Goal: Transaction & Acquisition: Purchase product/service

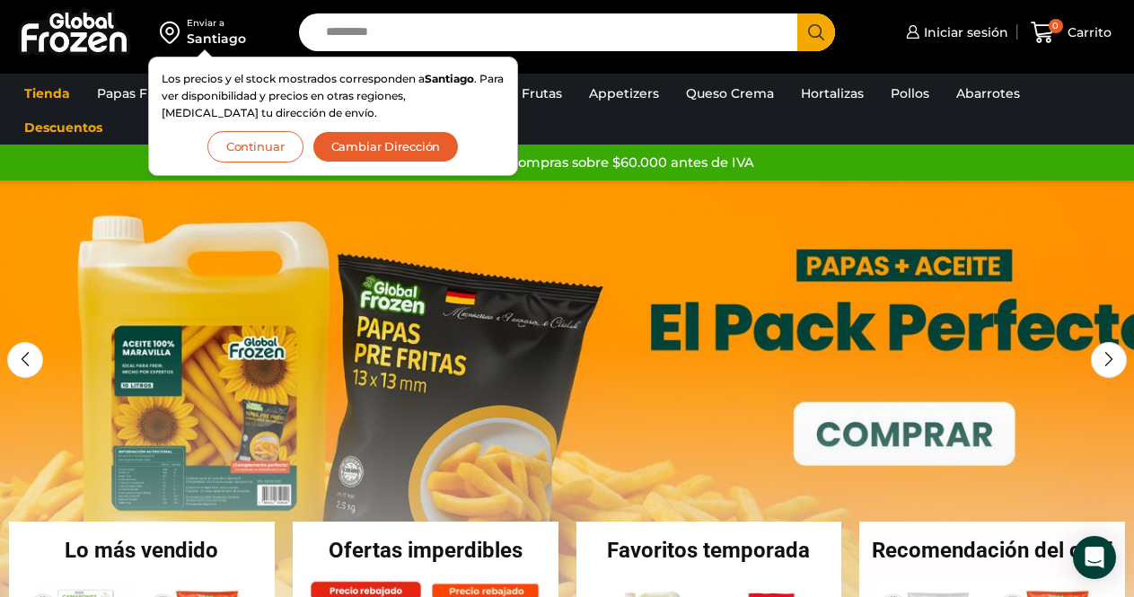
click at [207, 29] on div "Enviar a" at bounding box center [216, 23] width 59 height 13
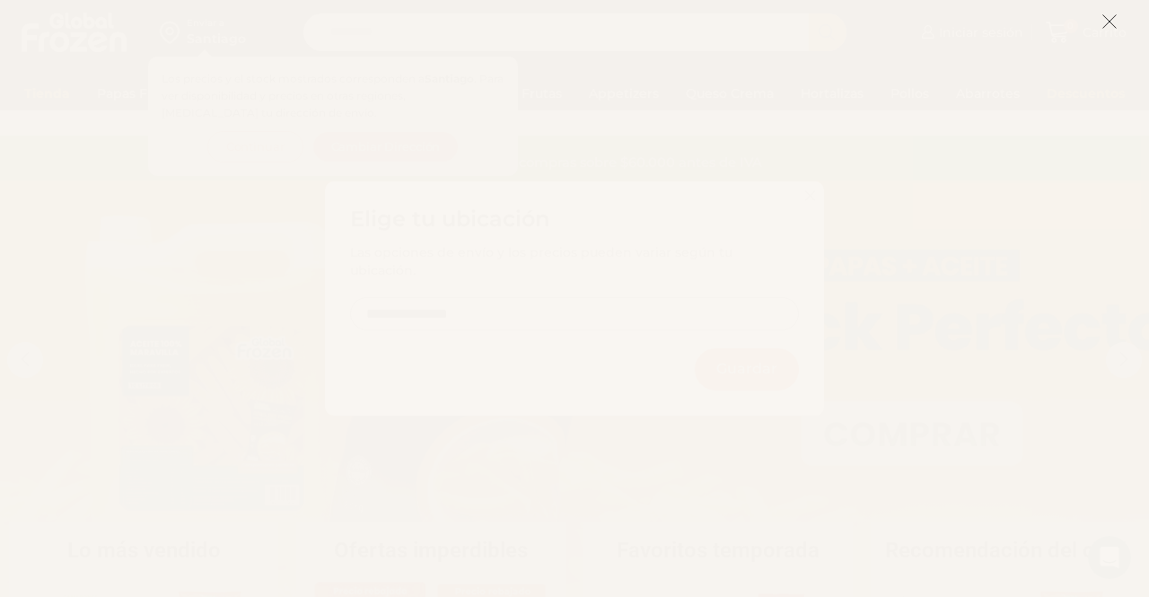
click at [1113, 24] on icon at bounding box center [1110, 21] width 16 height 16
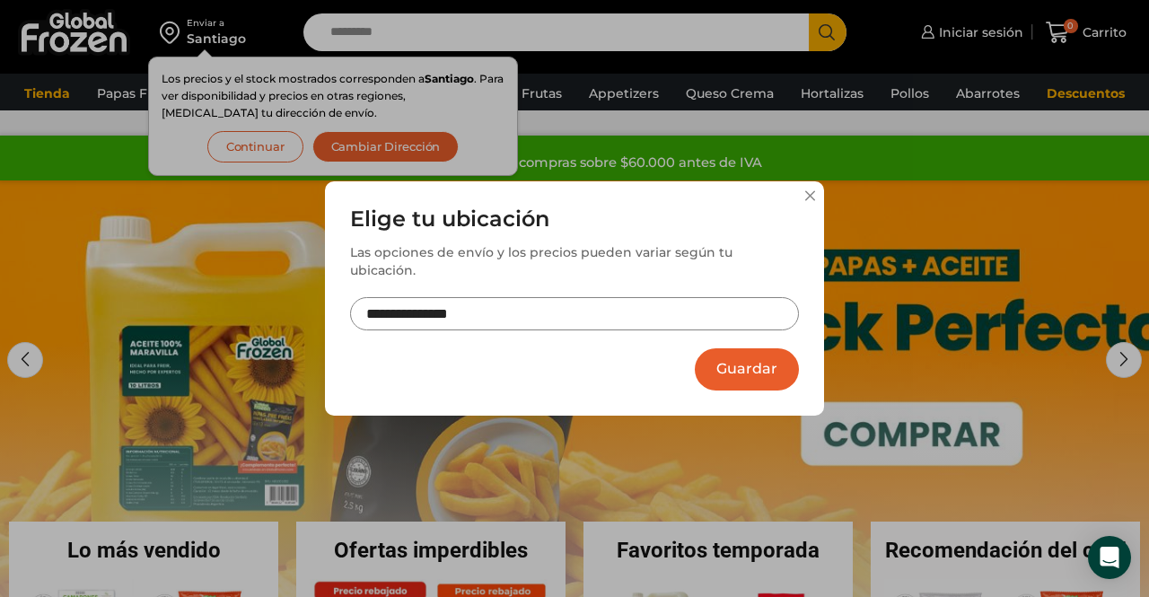
click at [811, 201] on button at bounding box center [810, 195] width 11 height 11
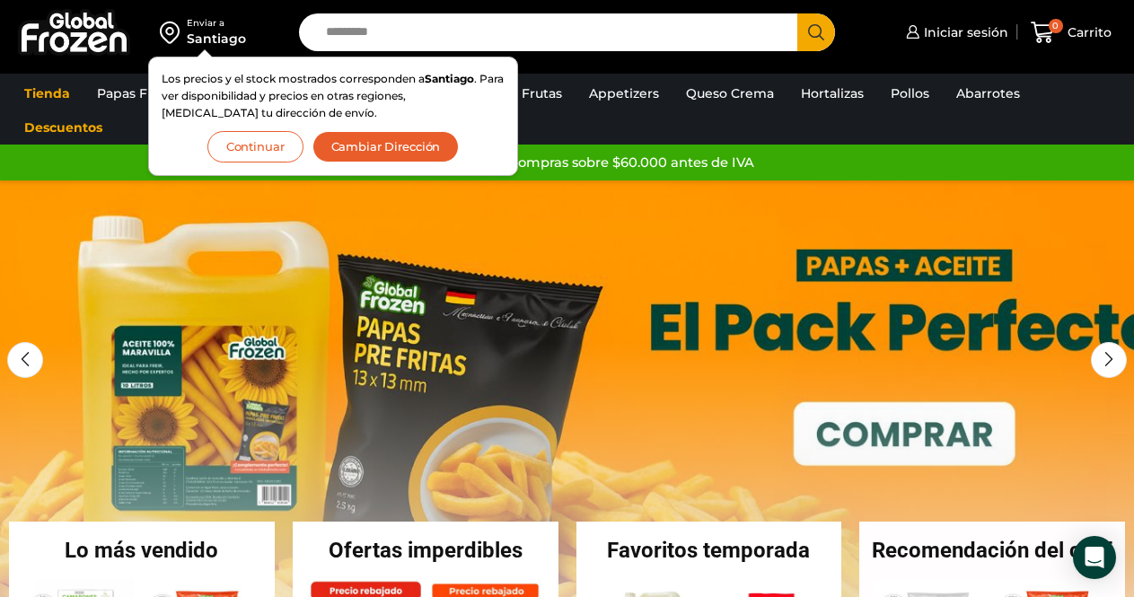
click at [277, 148] on button "Continuar" at bounding box center [255, 146] width 96 height 31
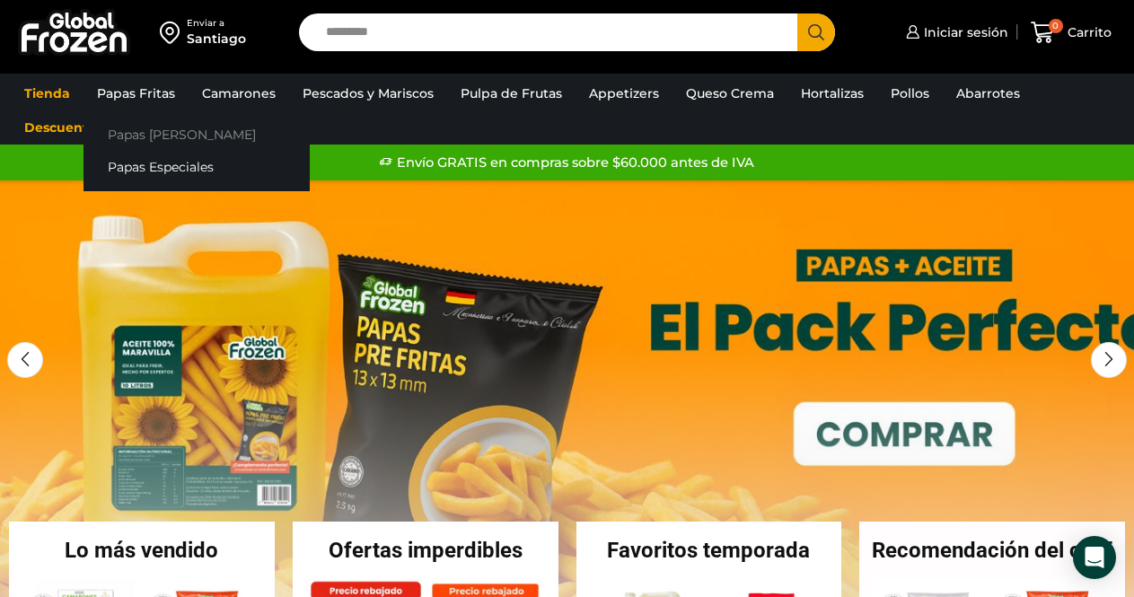
click at [145, 136] on link "Papas [PERSON_NAME]" at bounding box center [197, 134] width 226 height 33
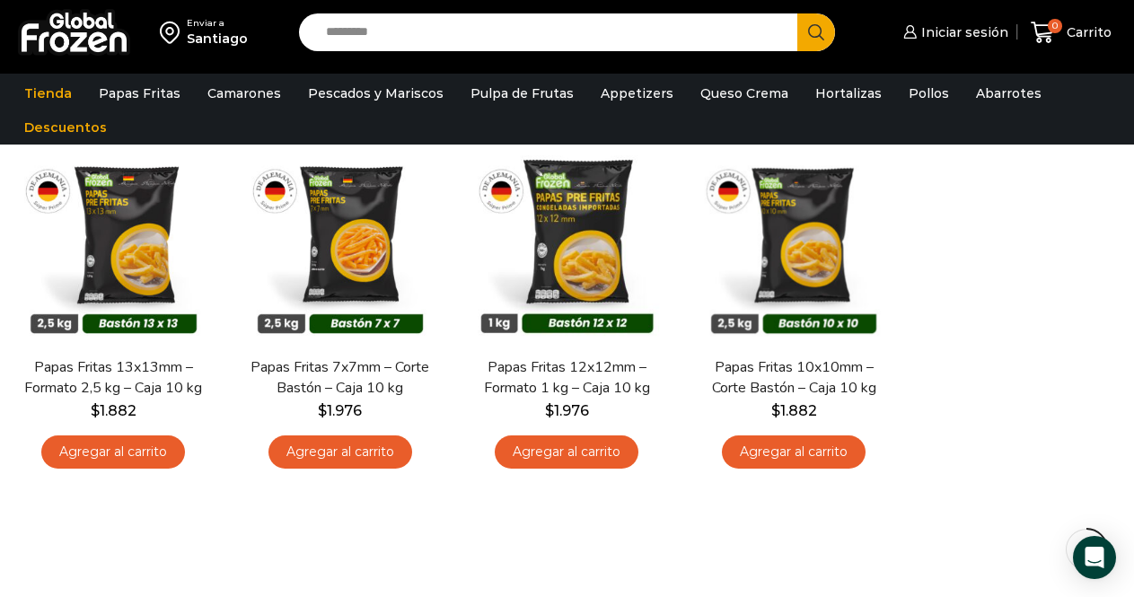
scroll to position [159, 0]
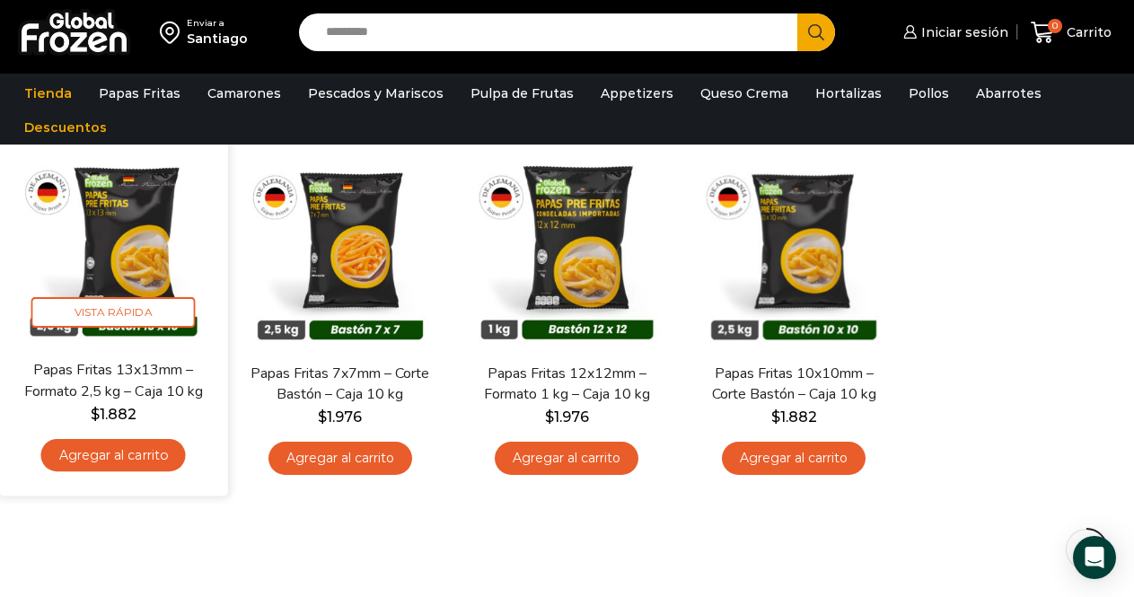
click at [133, 454] on link "Agregar al carrito" at bounding box center [113, 454] width 145 height 33
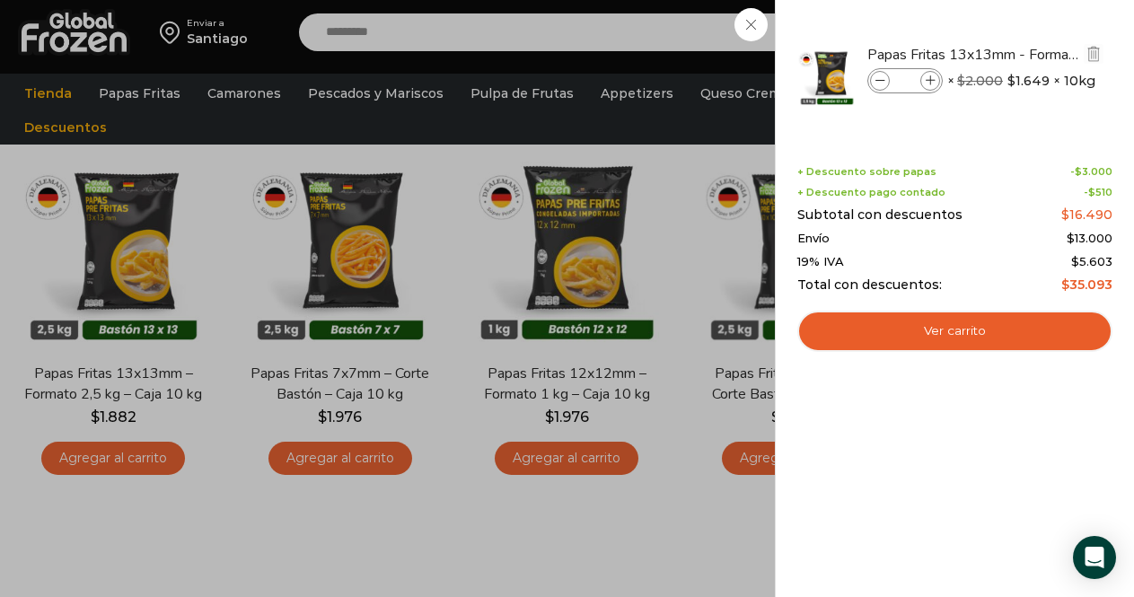
click at [932, 86] on span at bounding box center [930, 81] width 20 height 20
type input "*"
click at [932, 86] on span at bounding box center [930, 81] width 20 height 20
type input "*"
click at [932, 86] on span at bounding box center [930, 81] width 20 height 20
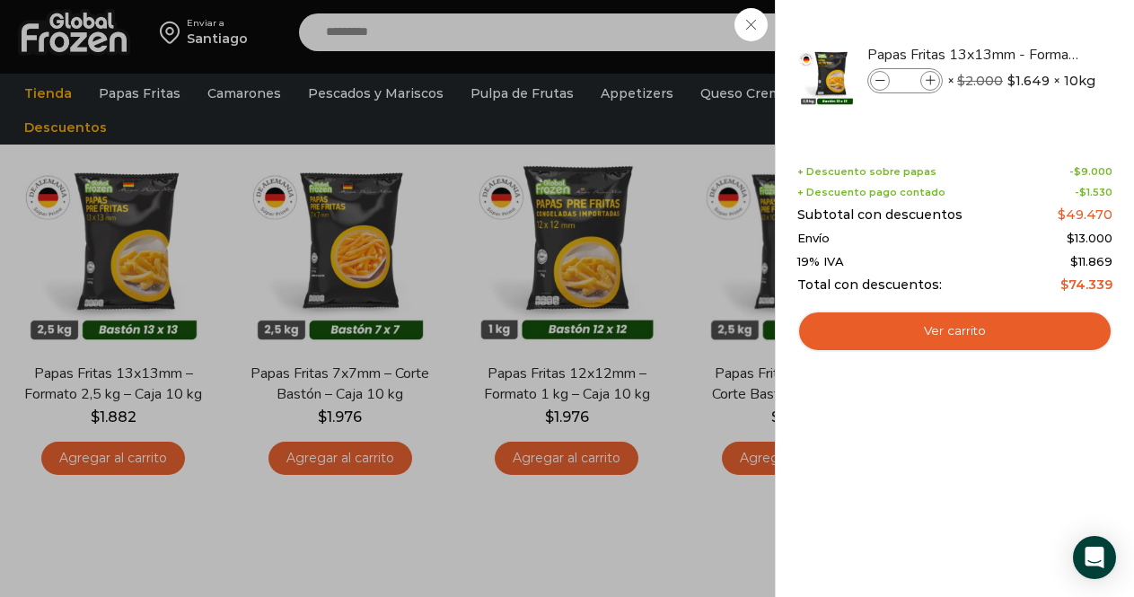
type input "*"
click at [880, 81] on icon at bounding box center [880, 81] width 10 height 10
type input "*"
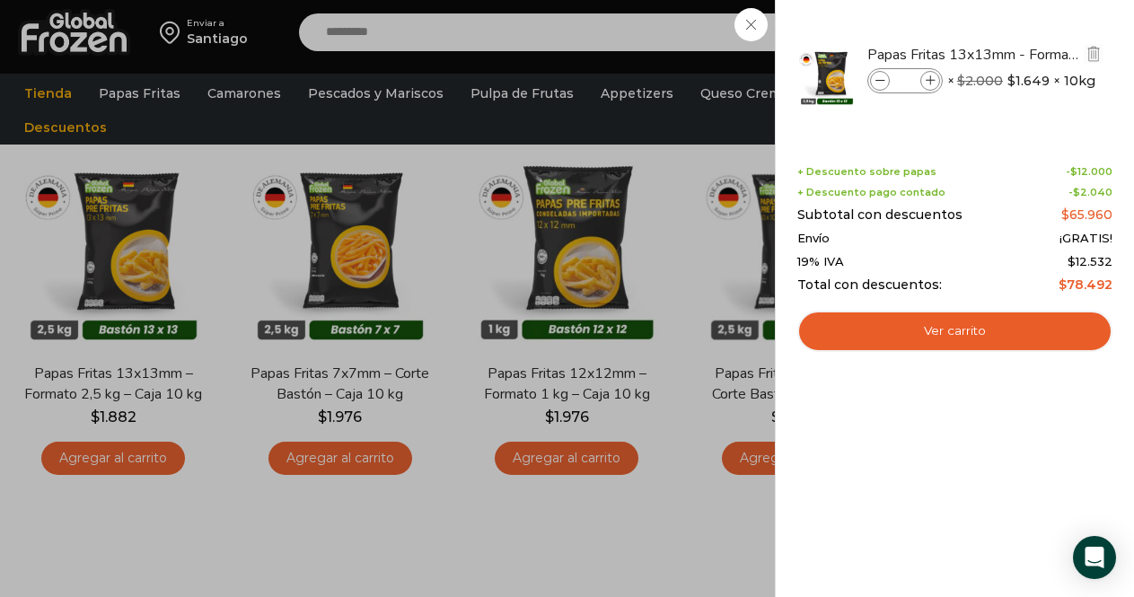
click at [880, 81] on icon at bounding box center [880, 81] width 10 height 10
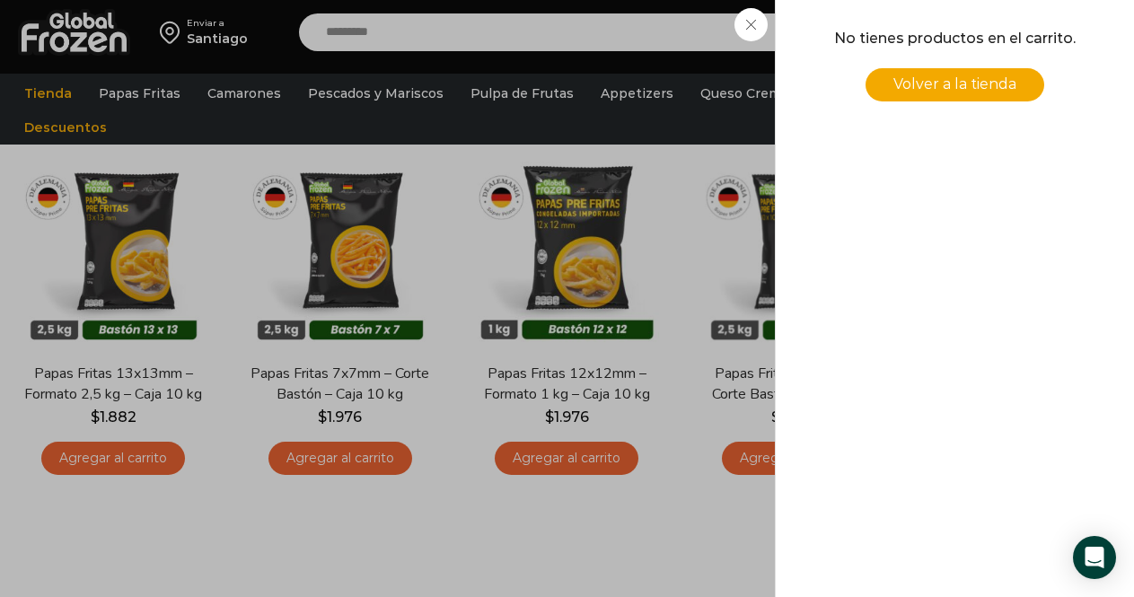
click at [1026, 19] on div "0 Carrito 0 0 Shopping Cart No tienes productos en el carrito. Volver a la tien…" at bounding box center [1071, 33] width 90 height 42
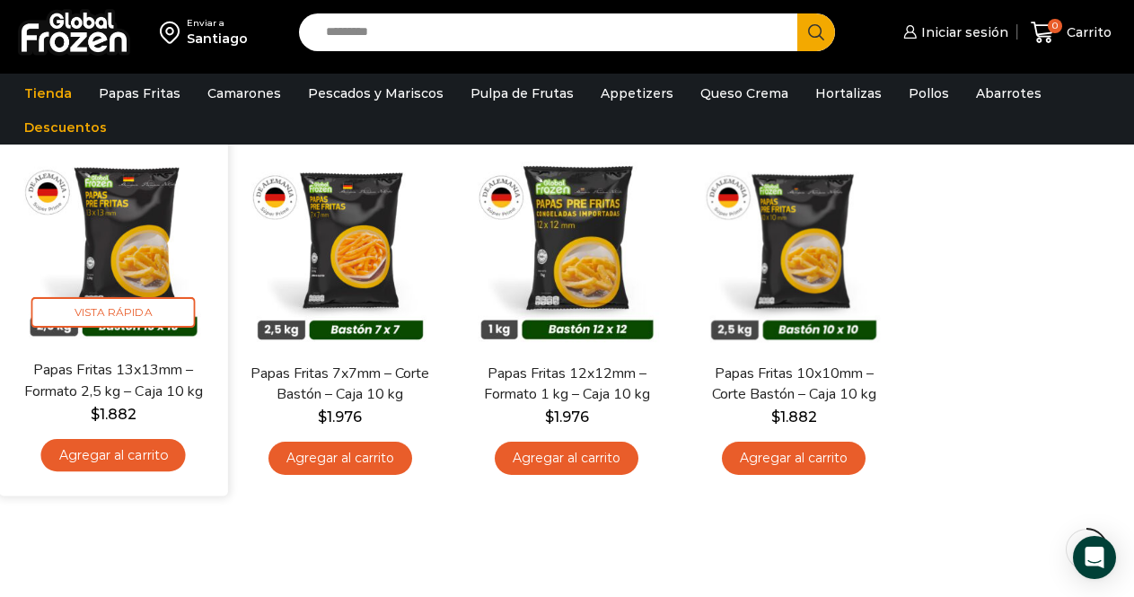
click at [123, 458] on link "Agregar al carrito" at bounding box center [113, 454] width 145 height 33
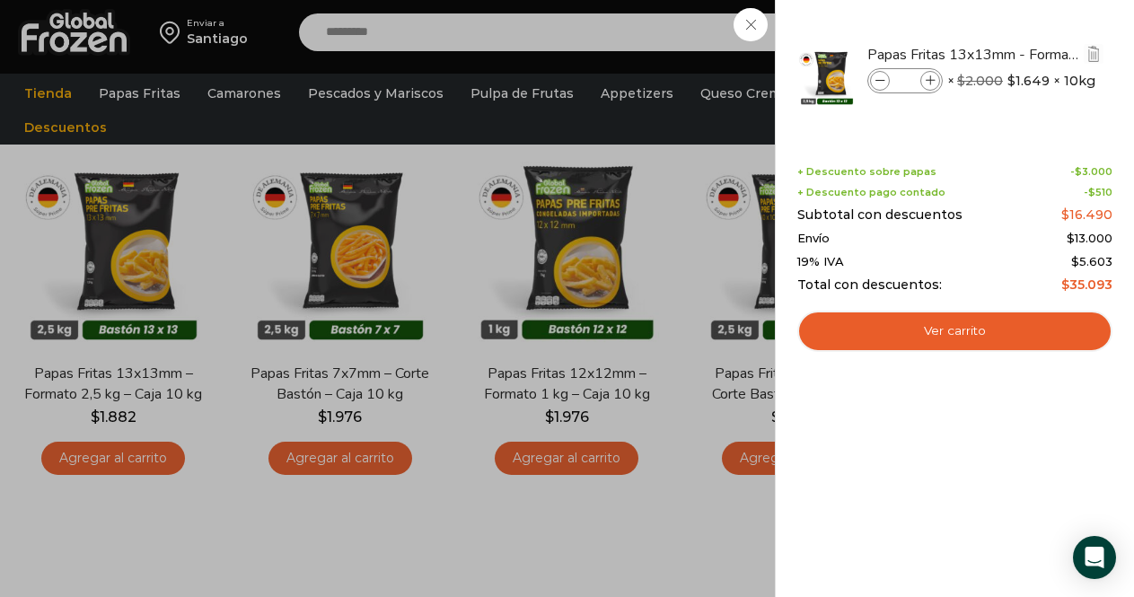
click at [884, 77] on icon at bounding box center [880, 81] width 10 height 10
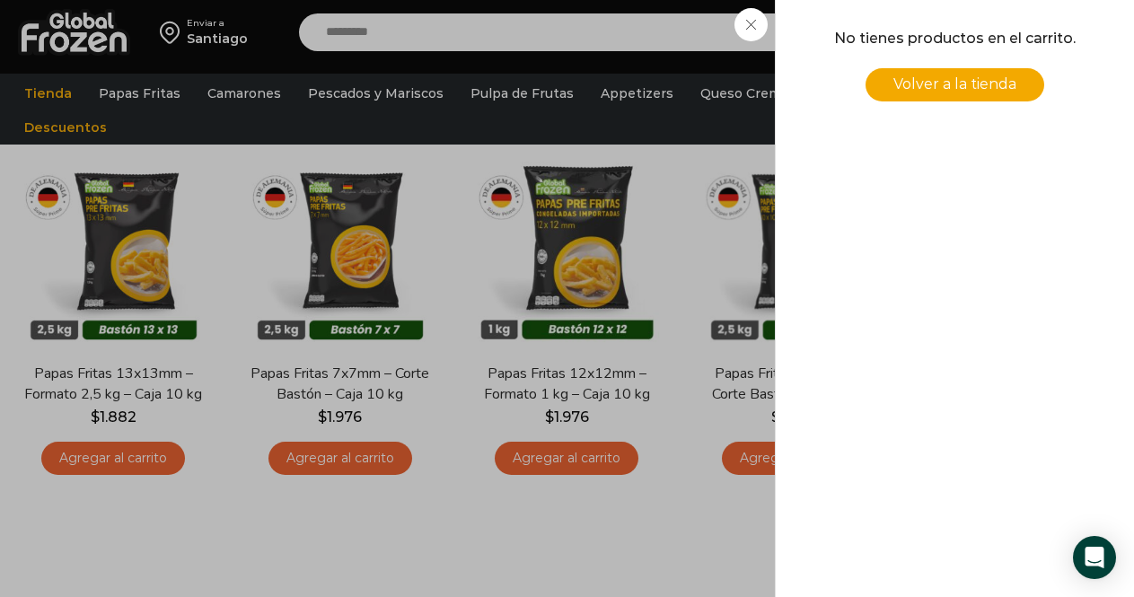
click at [1026, 17] on div "0 Carrito 0 0 Shopping Cart" at bounding box center [1071, 33] width 90 height 42
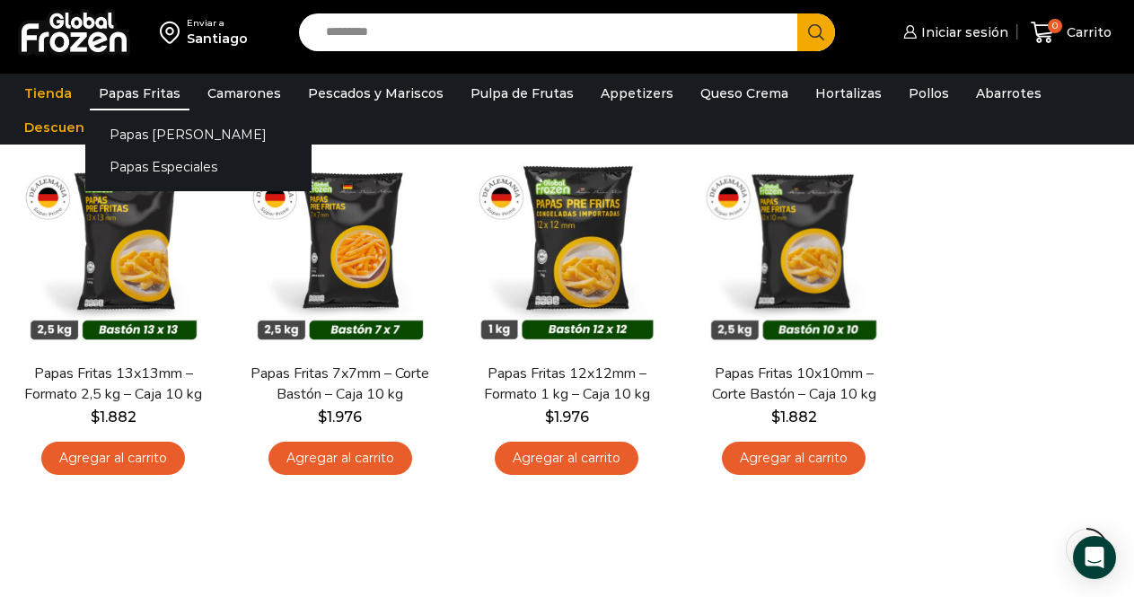
click at [131, 97] on link "Papas Fritas" at bounding box center [140, 93] width 100 height 34
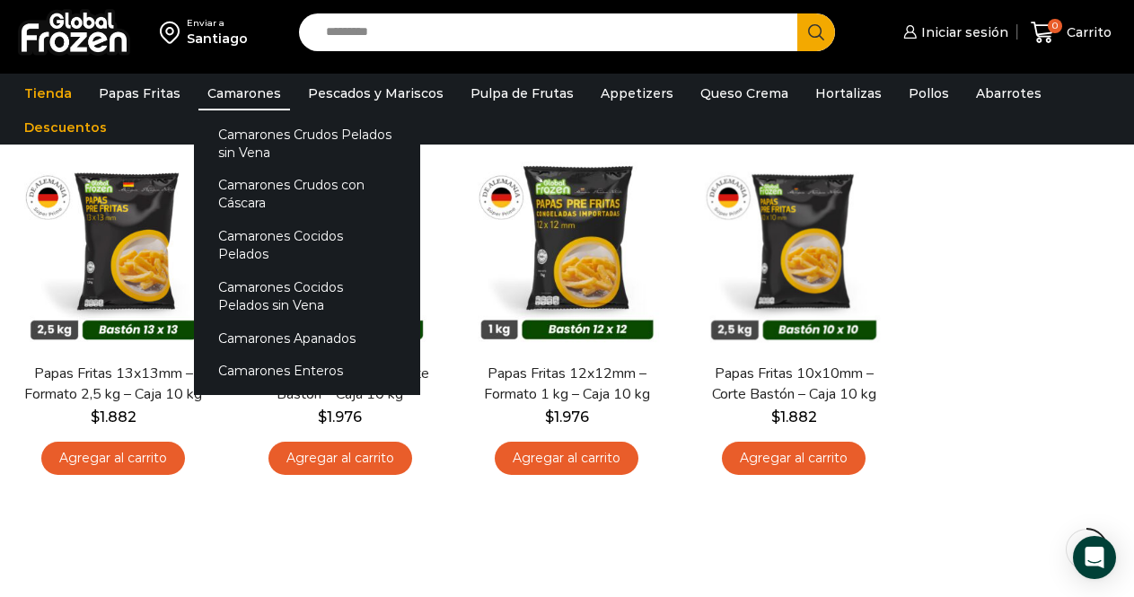
click at [242, 95] on link "Camarones" at bounding box center [244, 93] width 92 height 34
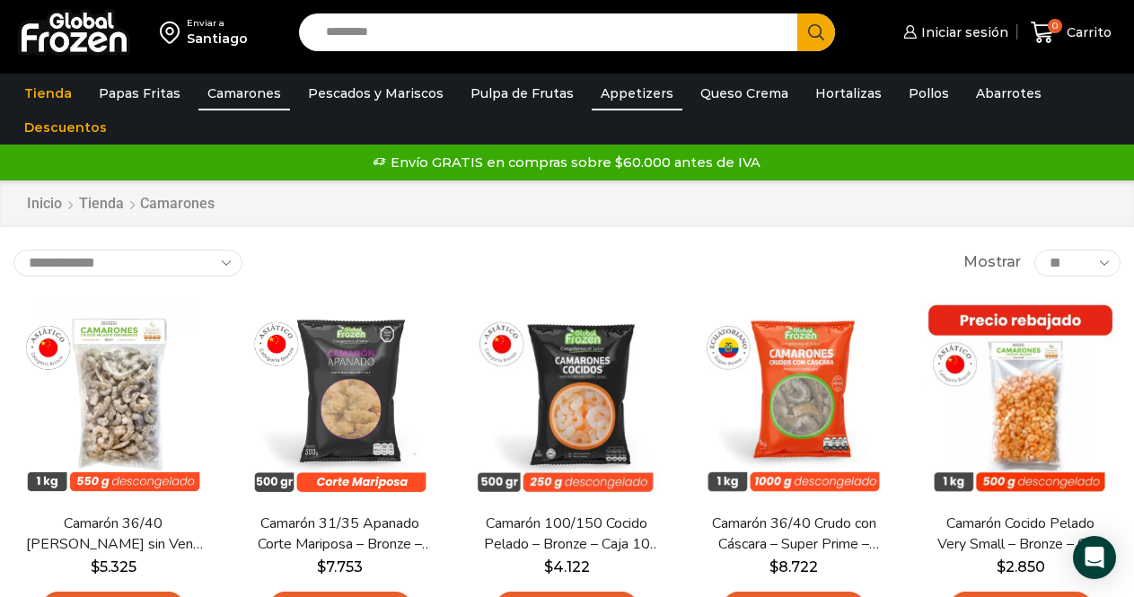
click at [633, 88] on link "Appetizers" at bounding box center [637, 93] width 91 height 34
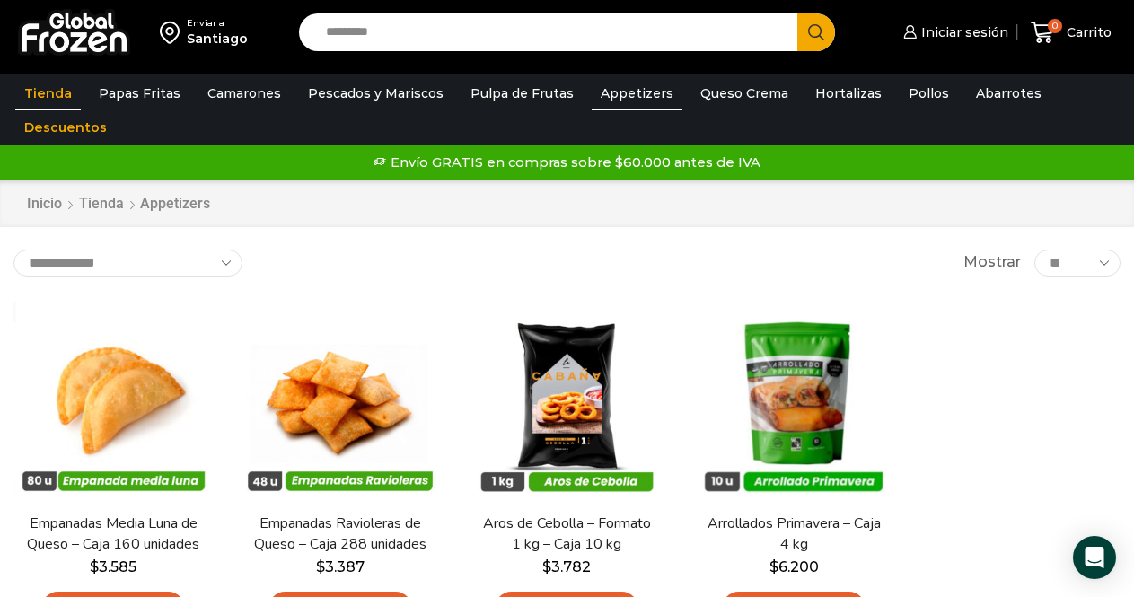
click at [49, 97] on link "Tienda" at bounding box center [48, 93] width 66 height 34
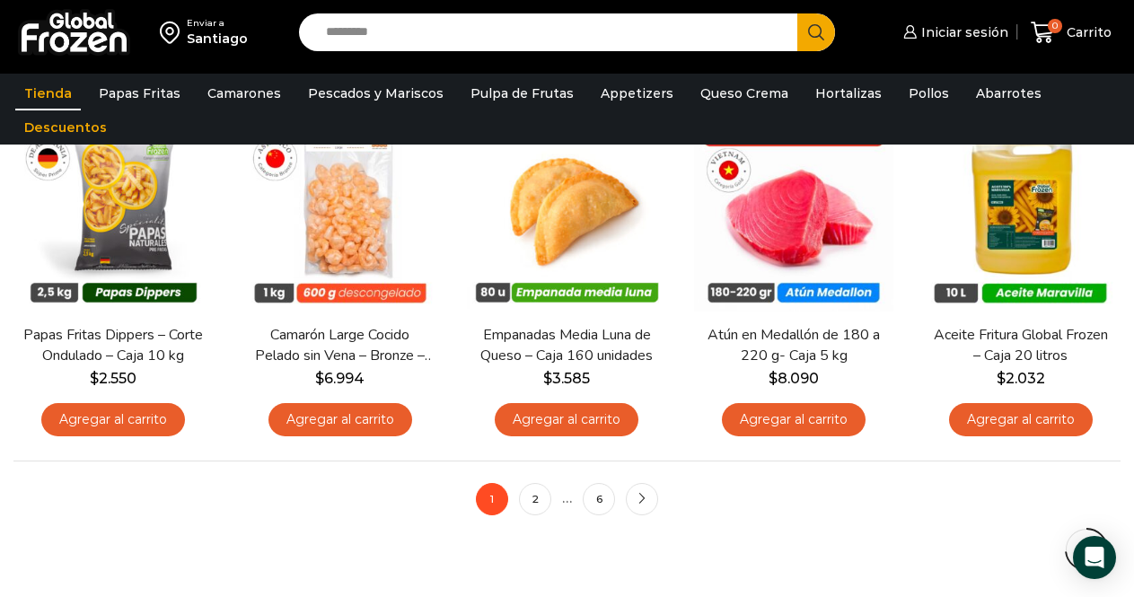
scroll to position [1293, 0]
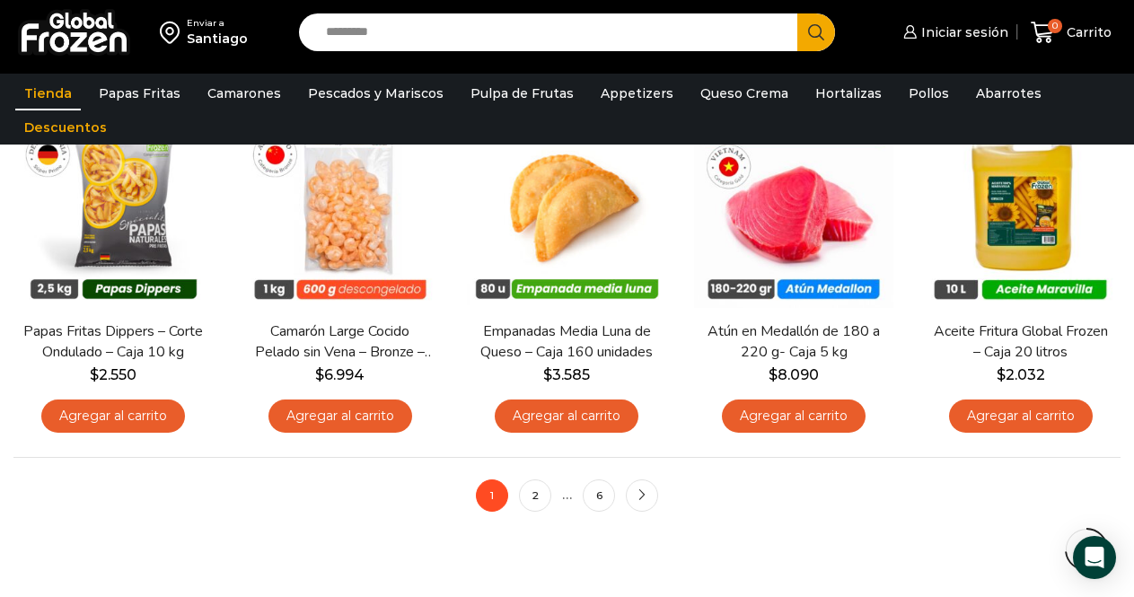
click at [524, 482] on li "2" at bounding box center [535, 495] width 32 height 32
click at [532, 500] on link "2" at bounding box center [535, 495] width 32 height 32
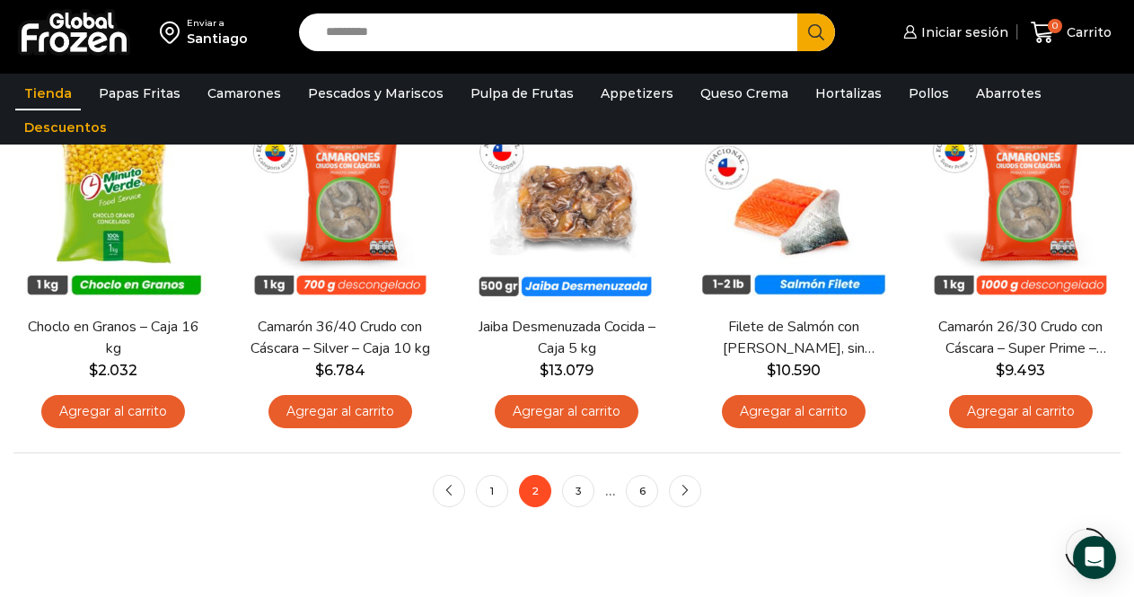
scroll to position [1293, 0]
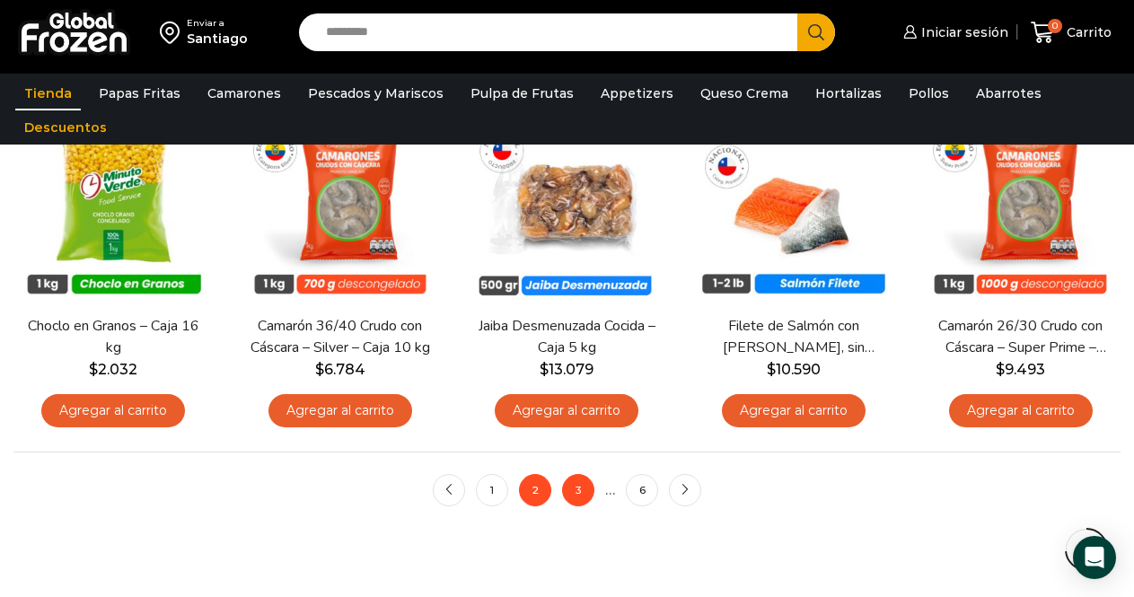
click at [583, 492] on link "3" at bounding box center [578, 490] width 32 height 32
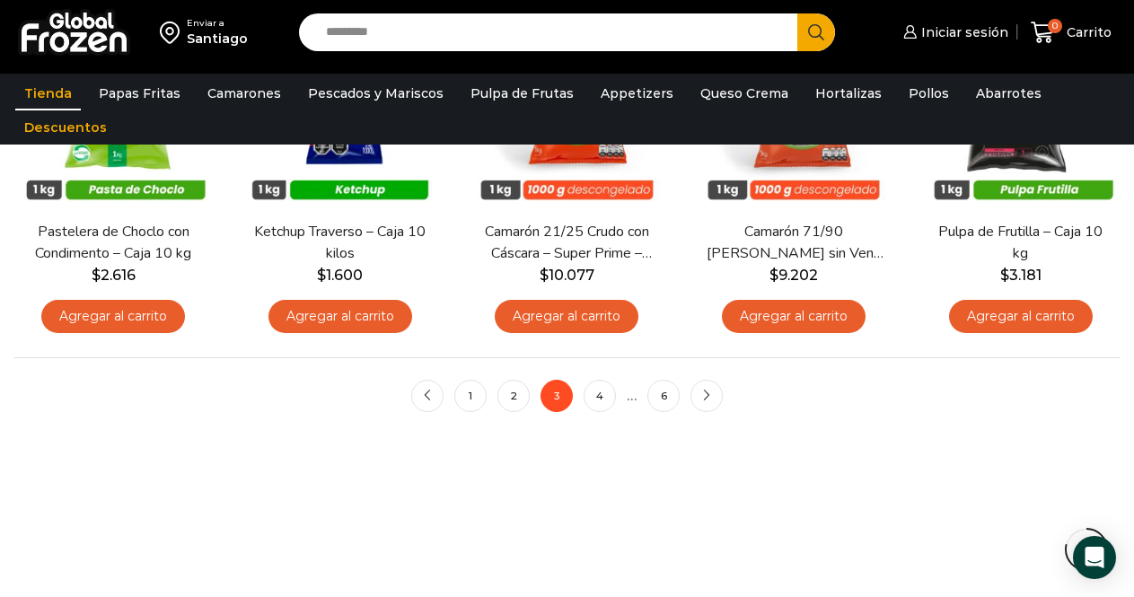
scroll to position [1401, 0]
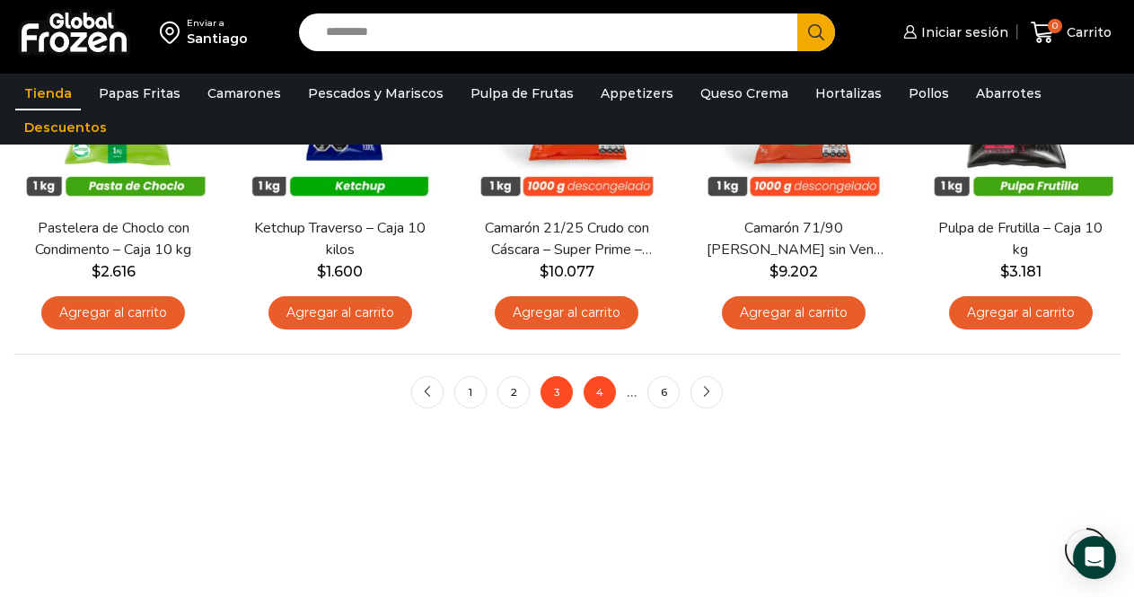
click at [601, 386] on link "4" at bounding box center [600, 392] width 32 height 32
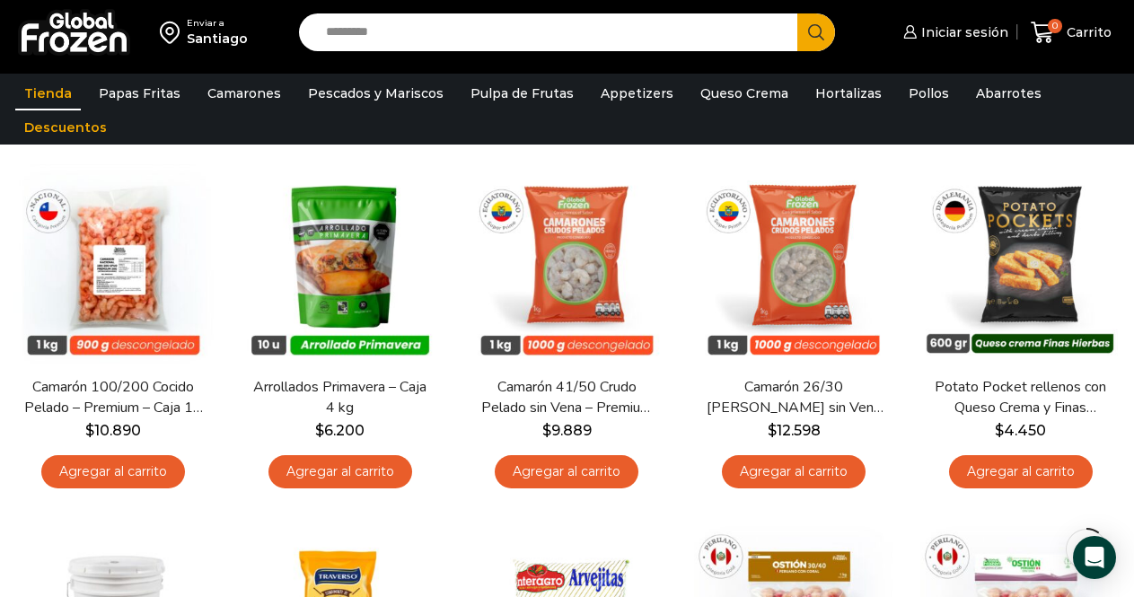
scroll to position [144, 0]
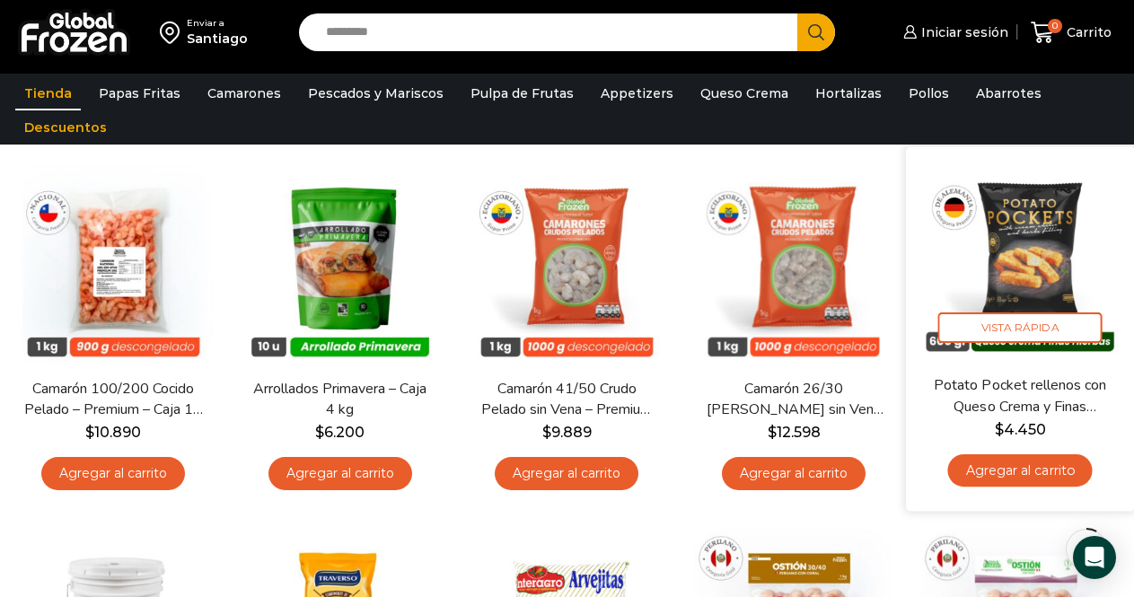
click at [1020, 250] on img at bounding box center [1020, 260] width 201 height 201
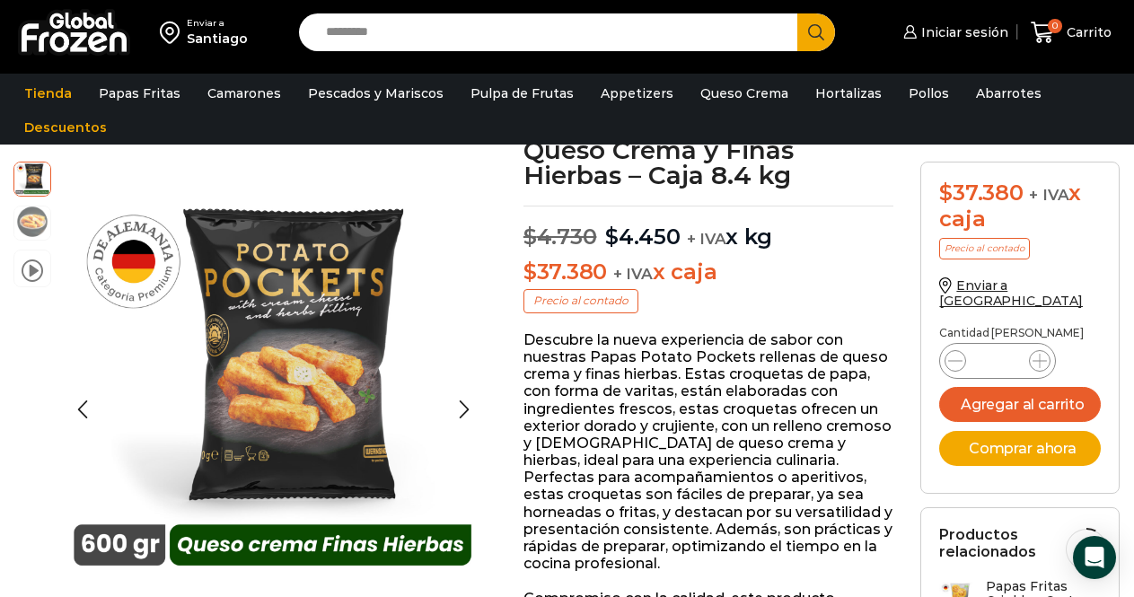
click at [49, 223] on img at bounding box center [32, 222] width 36 height 36
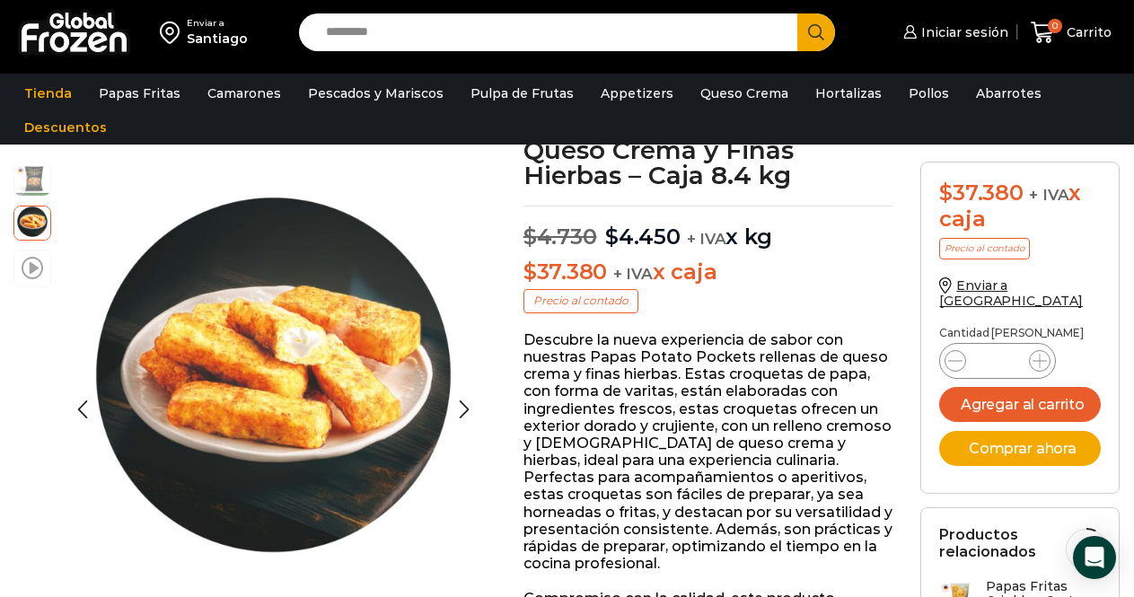
click at [28, 268] on span at bounding box center [33, 267] width 22 height 24
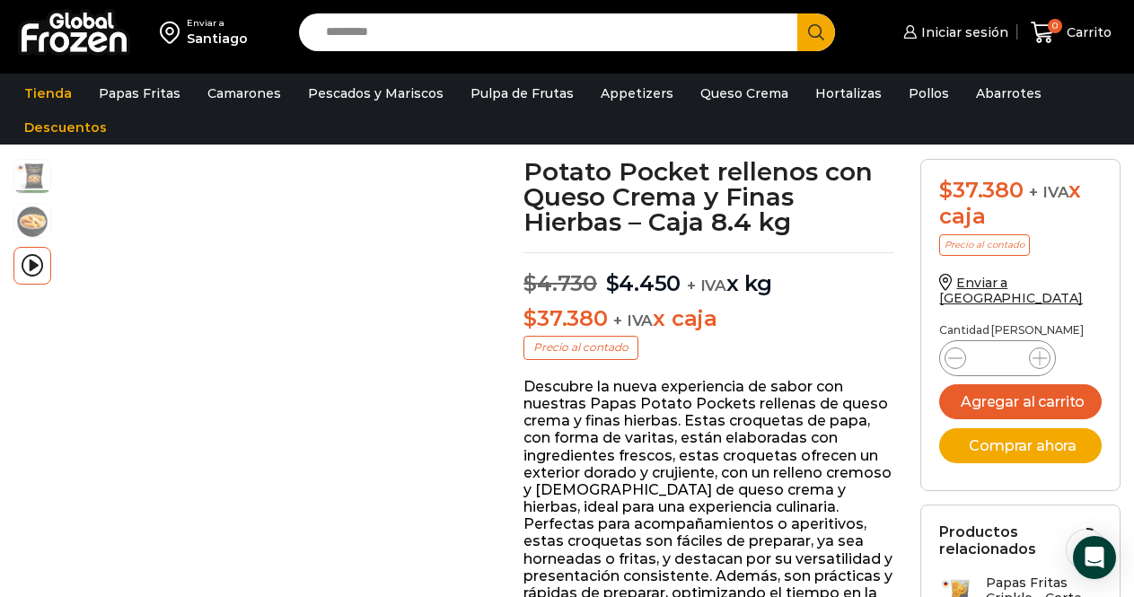
scroll to position [103, 0]
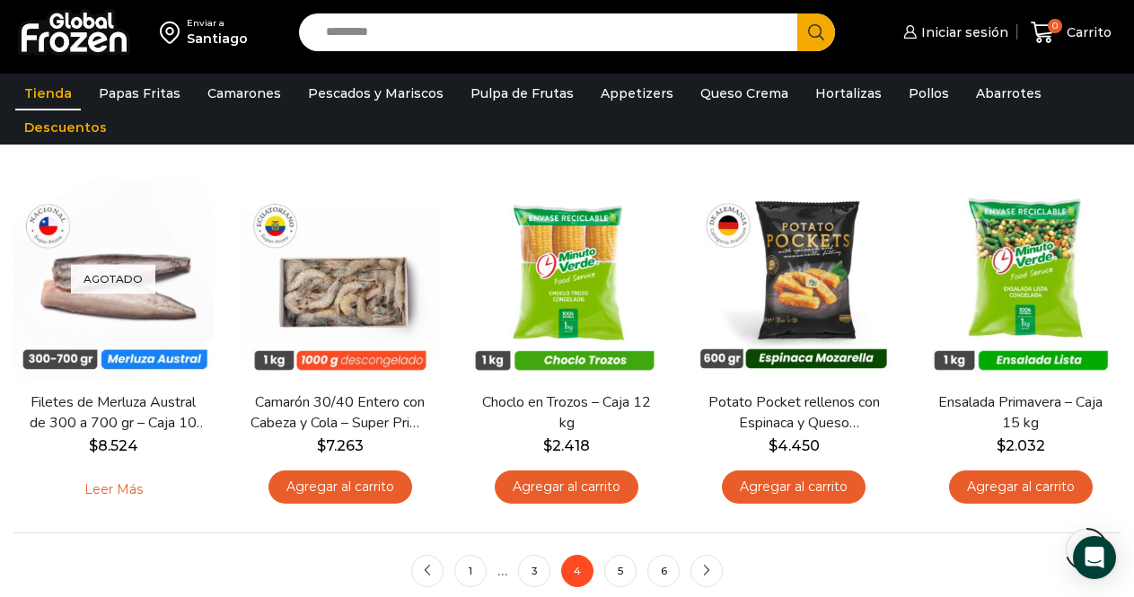
scroll to position [1221, 0]
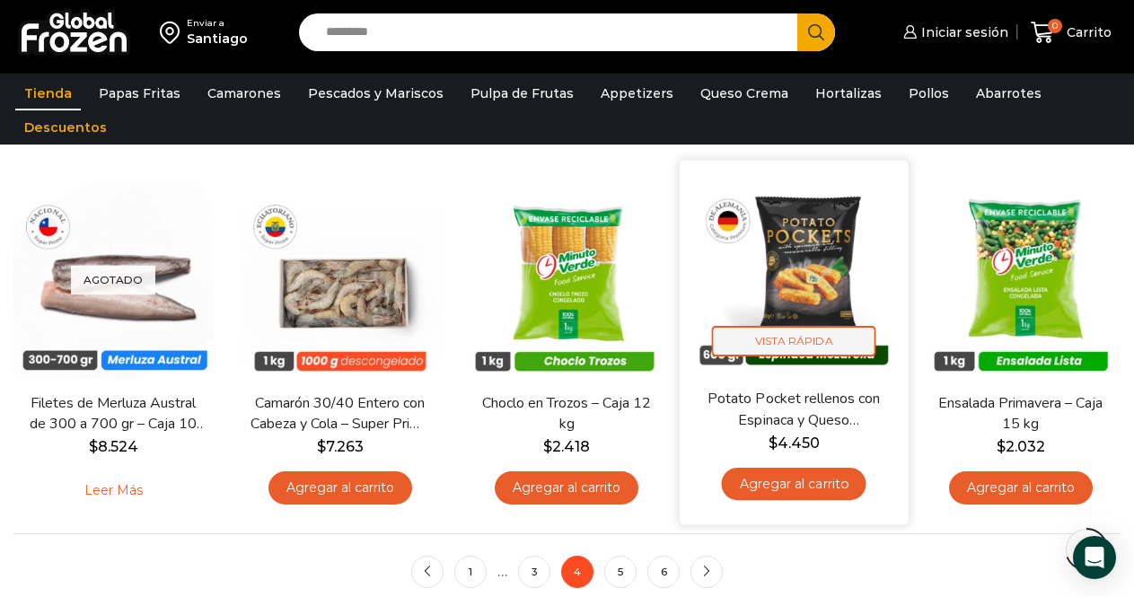
click at [809, 351] on span "Vista Rápida" at bounding box center [793, 341] width 164 height 31
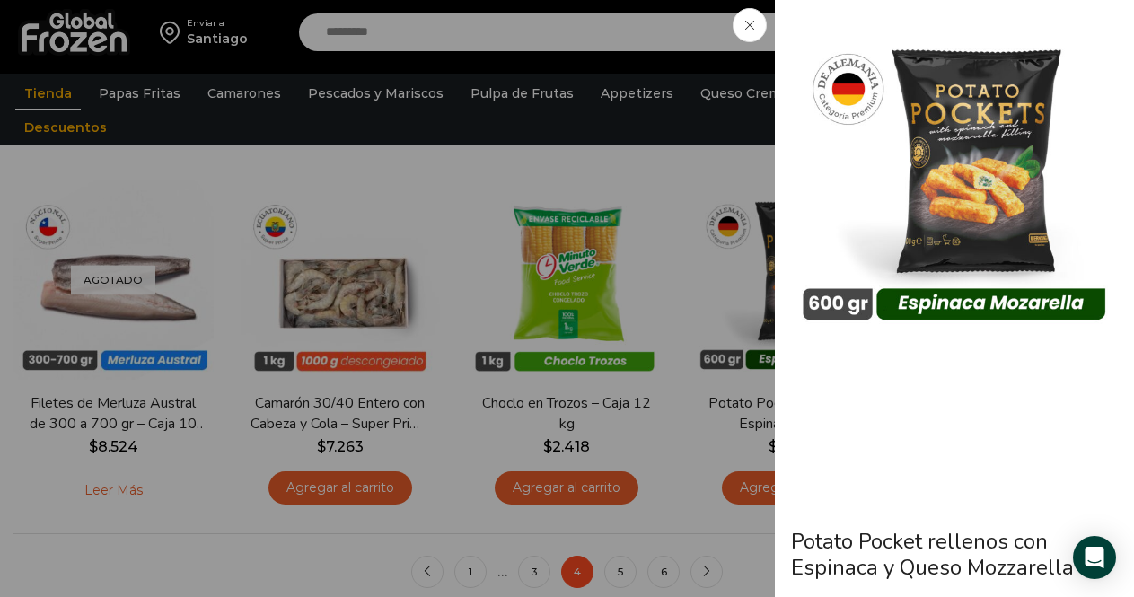
click at [1030, 492] on div at bounding box center [954, 261] width 323 height 496
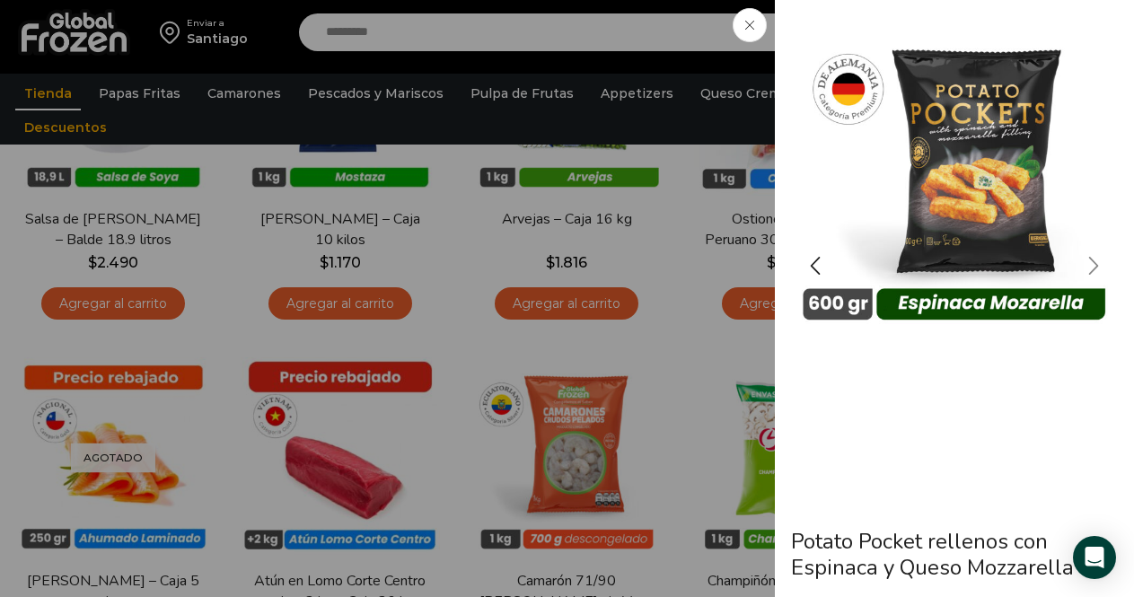
scroll to position [668, 0]
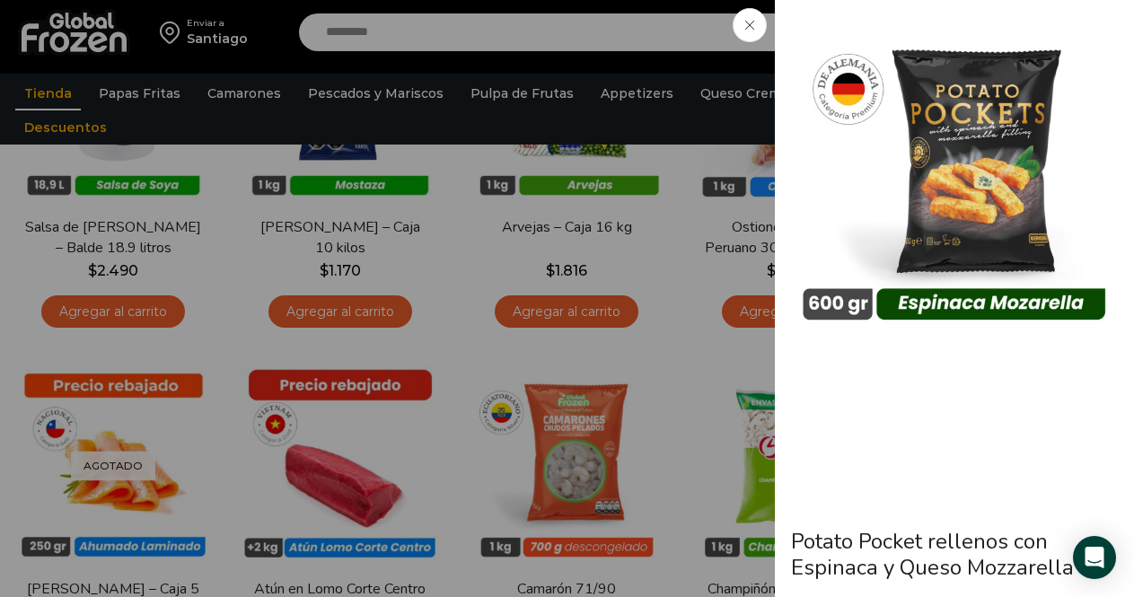
click at [755, 26] on span at bounding box center [750, 25] width 34 height 34
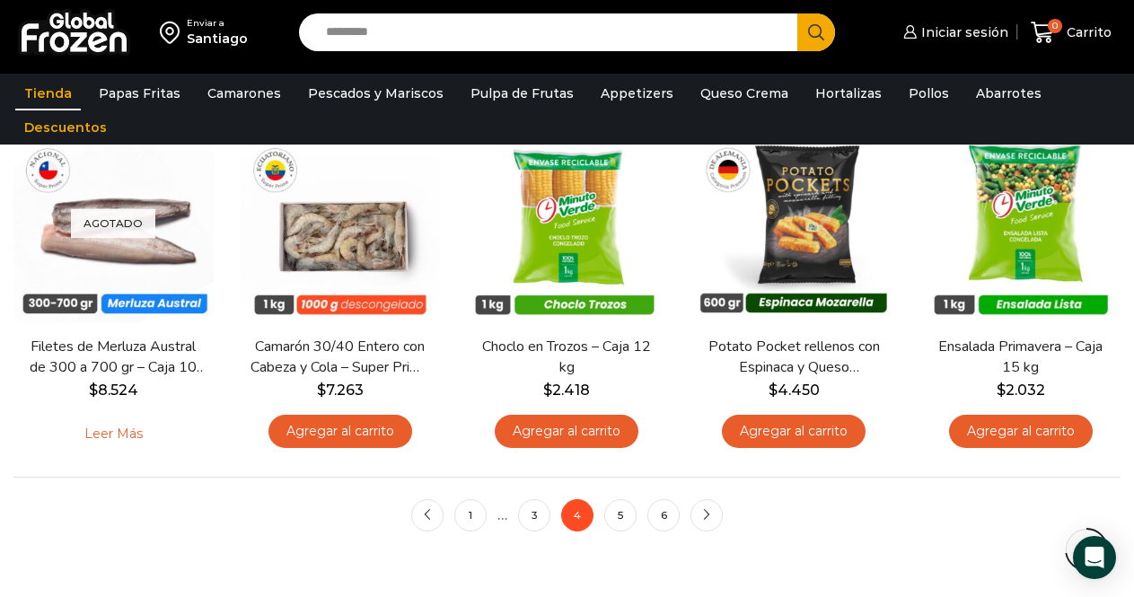
scroll to position [1315, 0]
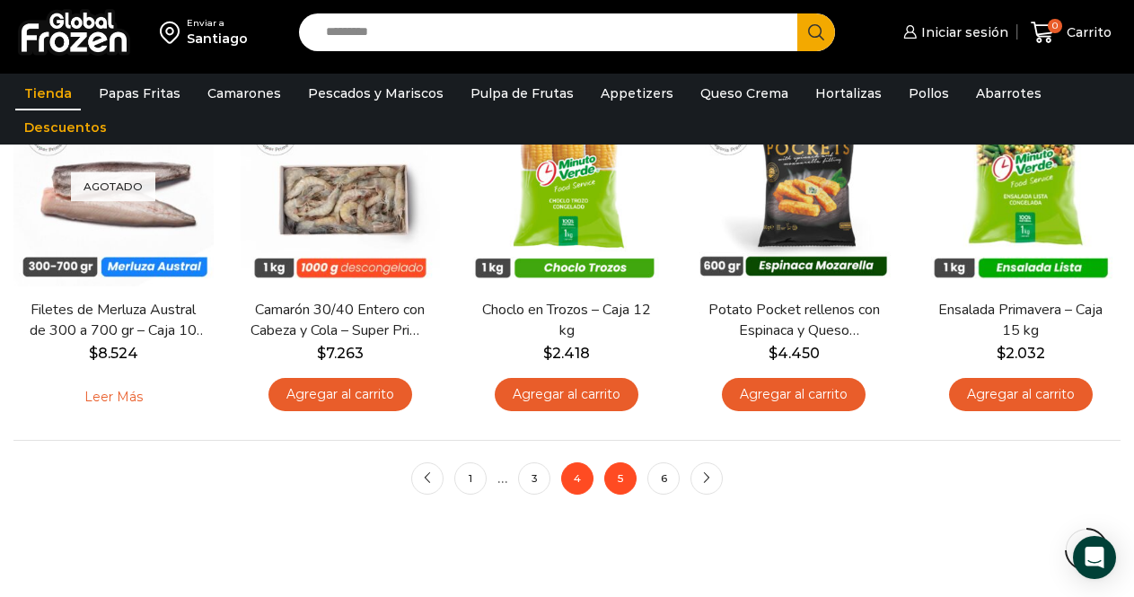
click at [623, 483] on link "5" at bounding box center [620, 478] width 32 height 32
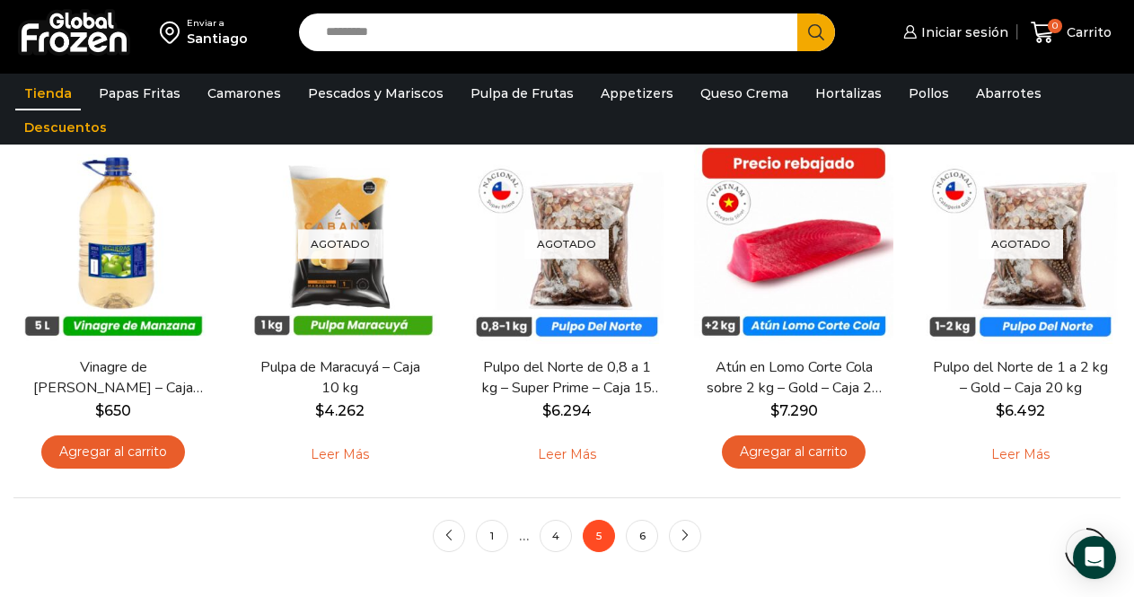
scroll to position [1293, 0]
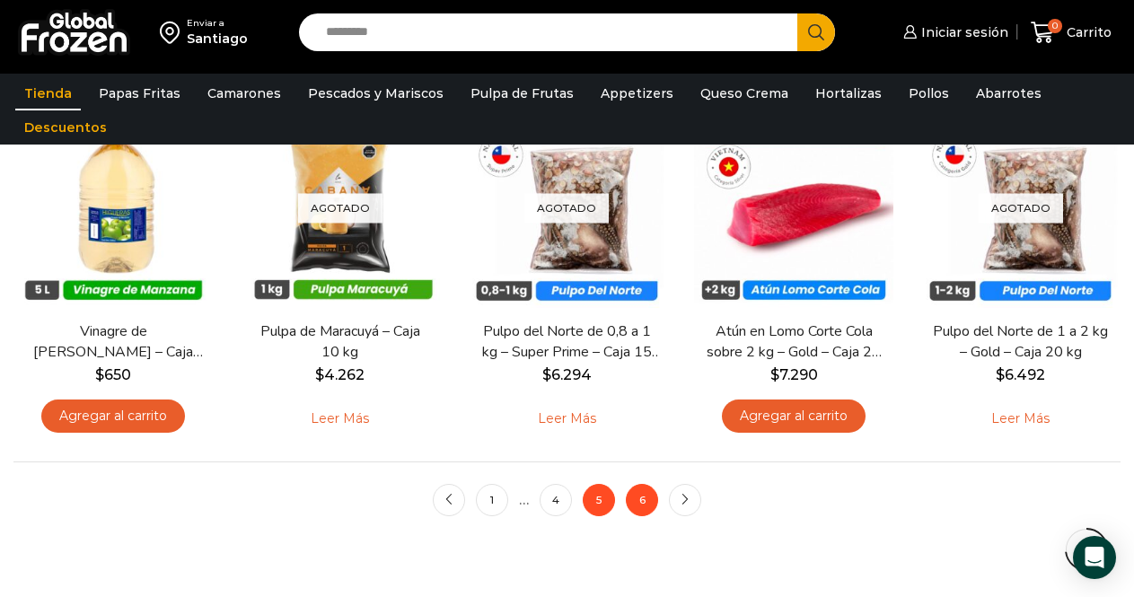
click at [652, 497] on link "6" at bounding box center [642, 500] width 32 height 32
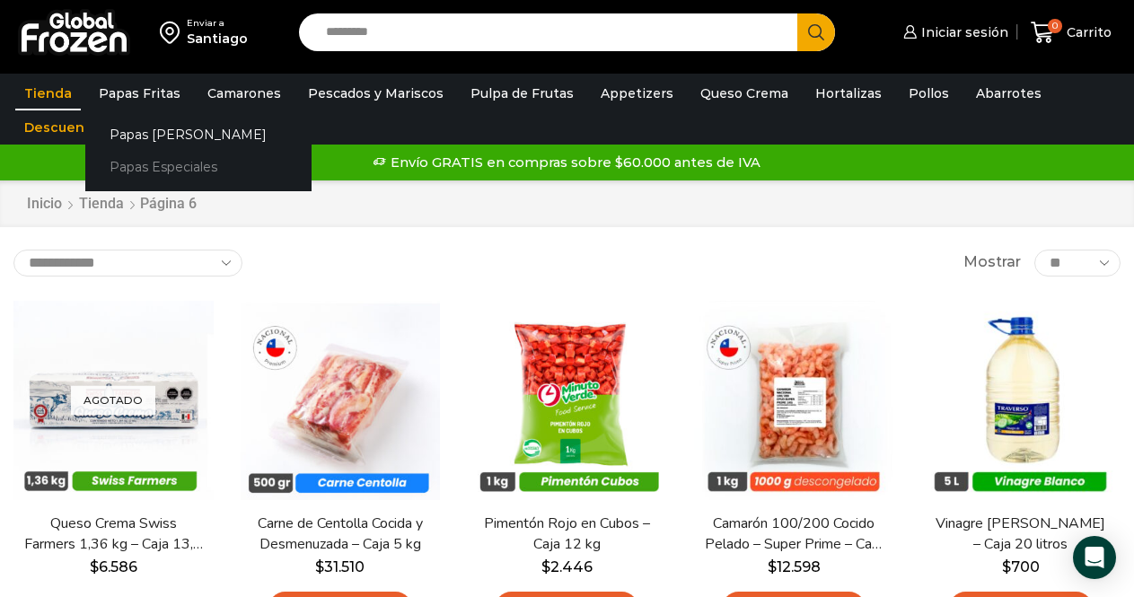
click at [149, 166] on link "Papas Especiales" at bounding box center [198, 167] width 226 height 33
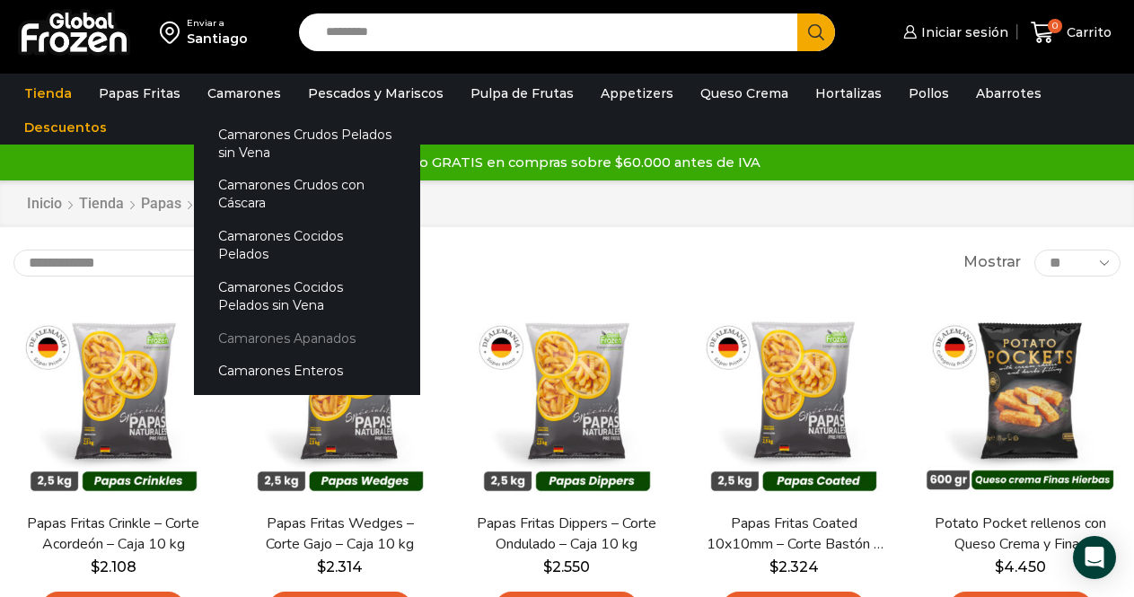
click at [304, 321] on link "Camarones Apanados" at bounding box center [307, 337] width 226 height 33
